Goal: Entertainment & Leisure: Consume media (video, audio)

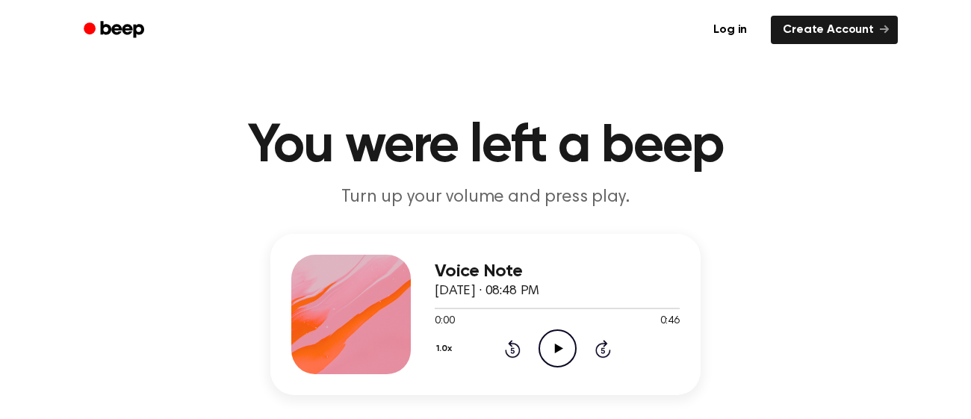
click at [556, 347] on icon at bounding box center [558, 349] width 8 height 10
click at [555, 346] on icon at bounding box center [558, 349] width 8 height 10
click at [565, 360] on icon "Play Audio" at bounding box center [558, 348] width 38 height 38
click at [565, 360] on icon "Pause Audio" at bounding box center [558, 348] width 38 height 38
click at [563, 347] on icon "Play Audio" at bounding box center [558, 348] width 38 height 38
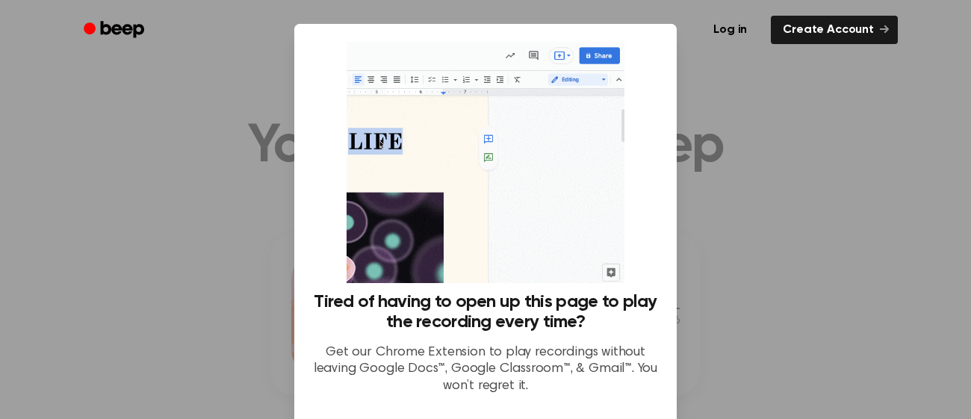
click at [733, 249] on div at bounding box center [485, 209] width 971 height 419
click at [623, 38] on ul "Log in Create Account" at bounding box center [534, 30] width 728 height 34
click at [617, 52] on div "Log in Create Account" at bounding box center [485, 30] width 825 height 60
click at [611, 51] on div "Log in Create Account" at bounding box center [485, 30] width 825 height 60
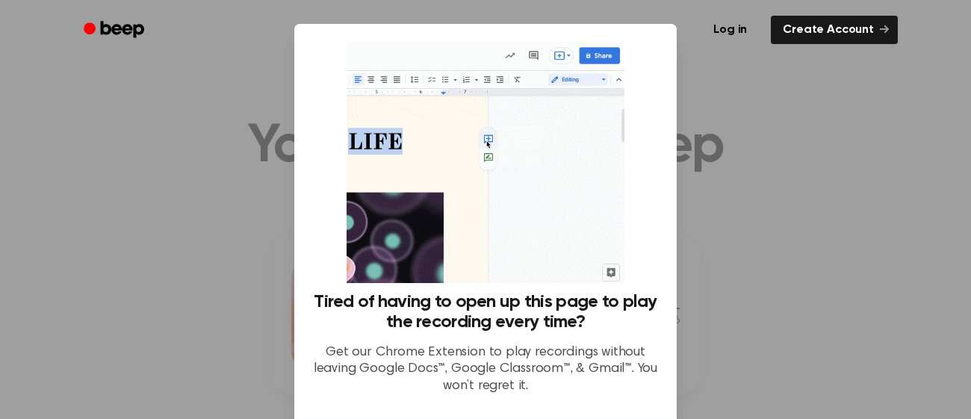
click at [781, 253] on div at bounding box center [485, 209] width 971 height 419
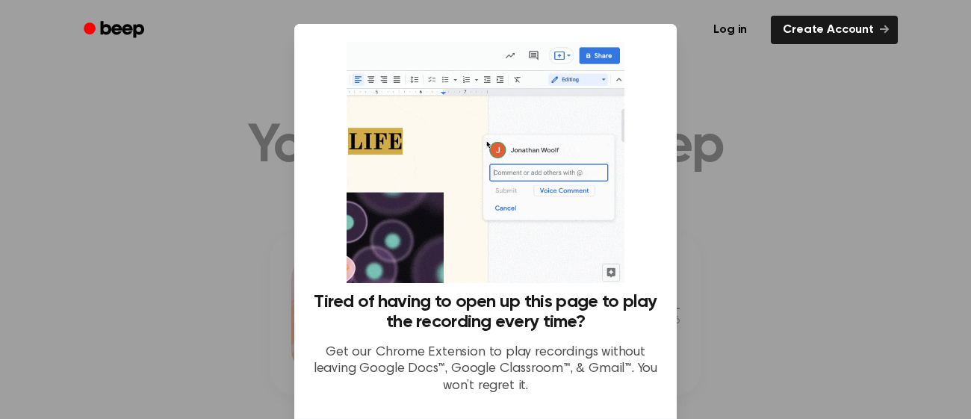
click at [737, 140] on div at bounding box center [485, 209] width 971 height 419
click at [710, 211] on div at bounding box center [485, 209] width 971 height 419
click at [595, 246] on img at bounding box center [485, 162] width 277 height 241
click at [503, 193] on img at bounding box center [485, 162] width 277 height 241
drag, startPoint x: 966, startPoint y: 171, endPoint x: 871, endPoint y: 221, distance: 107.3
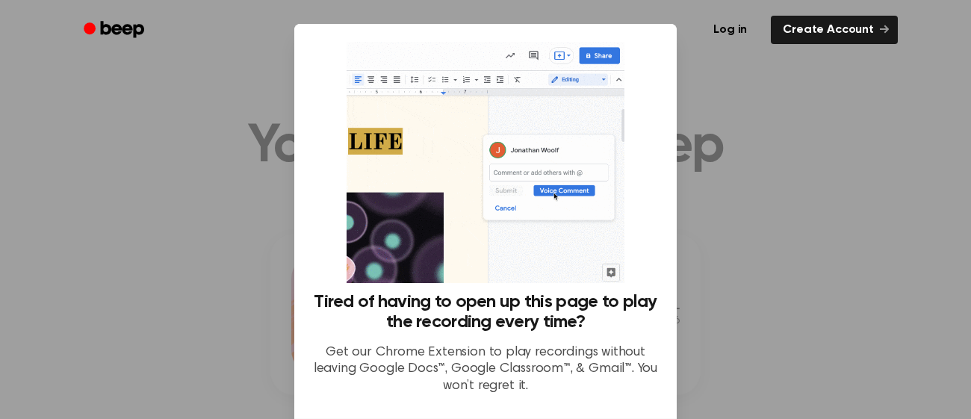
click at [871, 221] on div at bounding box center [485, 209] width 971 height 419
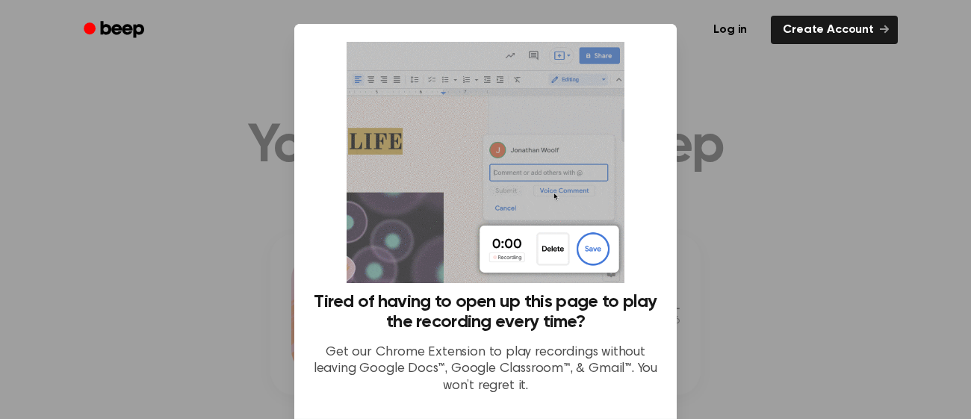
click at [676, 208] on div "Tired of having to open up this page to play the recording every time? Get our …" at bounding box center [485, 221] width 382 height 394
click at [732, 167] on div at bounding box center [485, 209] width 971 height 419
click at [742, 169] on div at bounding box center [485, 209] width 971 height 419
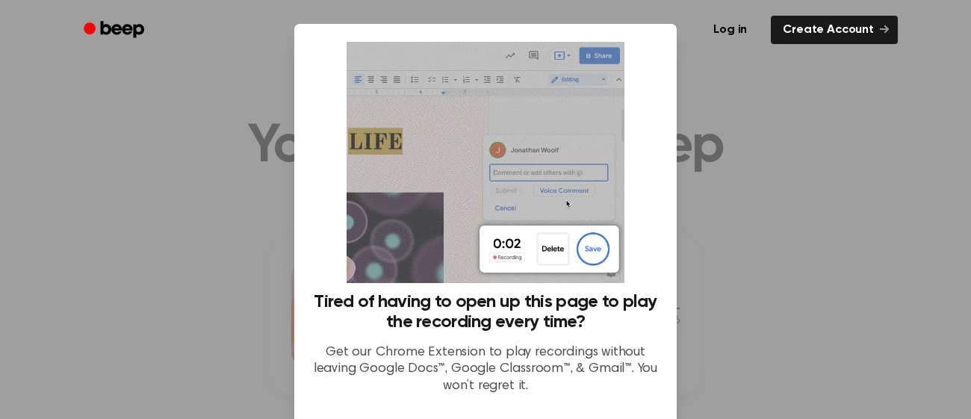
click at [742, 169] on div at bounding box center [485, 209] width 971 height 419
click at [606, 56] on div "Log in Create Account" at bounding box center [485, 30] width 825 height 60
click at [614, 52] on div "Log in Create Account" at bounding box center [485, 30] width 825 height 60
click at [559, 55] on div "Log in Create Account" at bounding box center [485, 30] width 825 height 60
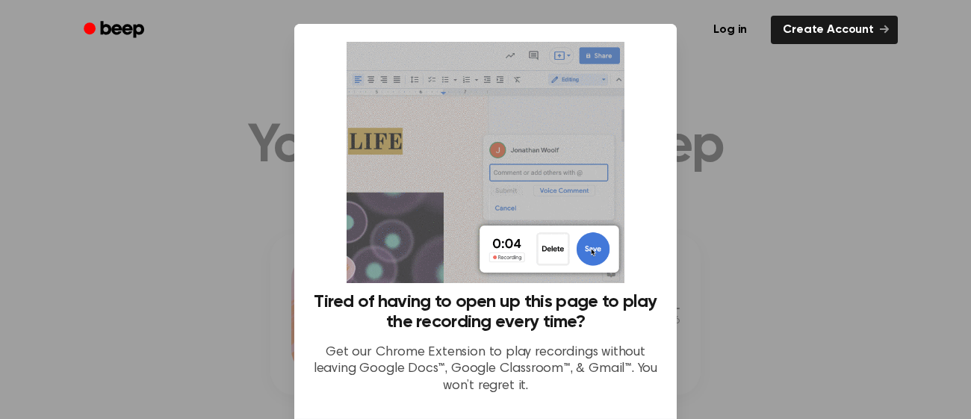
click at [596, 237] on img at bounding box center [485, 162] width 277 height 241
